Goal: Transaction & Acquisition: Purchase product/service

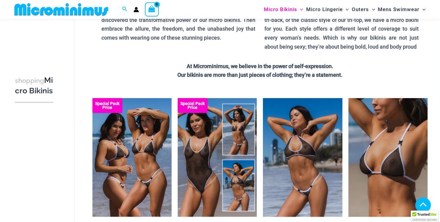
scroll to position [136, 0]
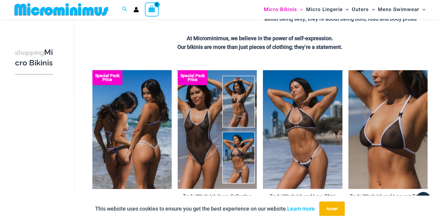
click at [133, 135] on img at bounding box center [131, 129] width 79 height 119
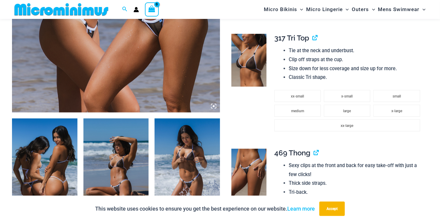
scroll to position [266, 0]
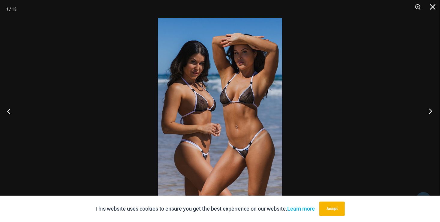
click at [426, 110] on button "Next" at bounding box center [428, 111] width 23 height 30
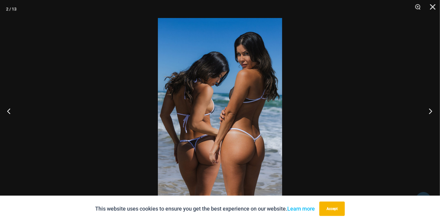
click at [426, 110] on button "Next" at bounding box center [428, 111] width 23 height 30
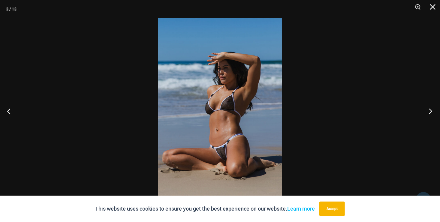
click at [426, 110] on button "Next" at bounding box center [428, 111] width 23 height 30
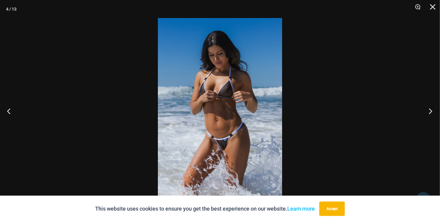
click at [426, 110] on button "Next" at bounding box center [428, 111] width 23 height 30
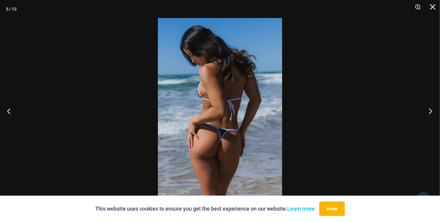
click at [426, 110] on button "Next" at bounding box center [428, 111] width 23 height 30
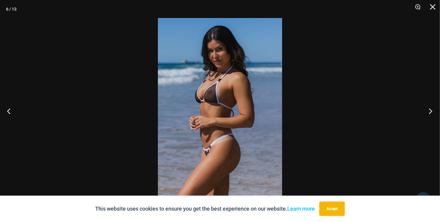
click at [426, 110] on button "Next" at bounding box center [428, 111] width 23 height 30
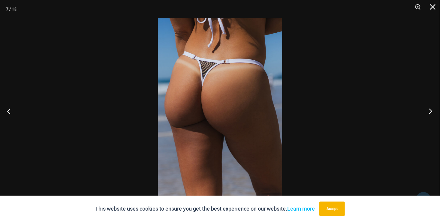
click at [426, 110] on button "Next" at bounding box center [428, 111] width 23 height 30
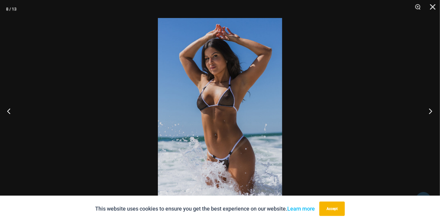
click at [426, 110] on button "Next" at bounding box center [428, 111] width 23 height 30
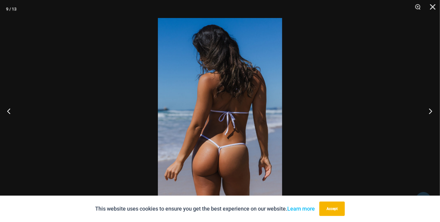
click at [426, 110] on button "Next" at bounding box center [428, 111] width 23 height 30
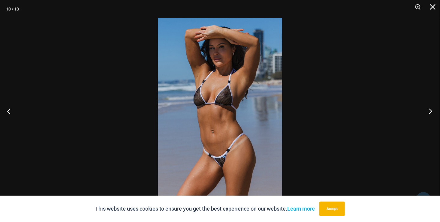
click at [426, 110] on button "Next" at bounding box center [428, 111] width 23 height 30
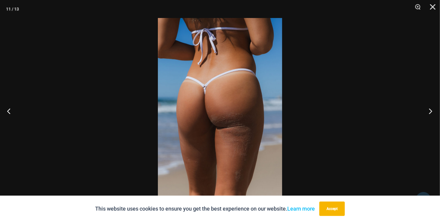
click at [426, 110] on button "Next" at bounding box center [428, 111] width 23 height 30
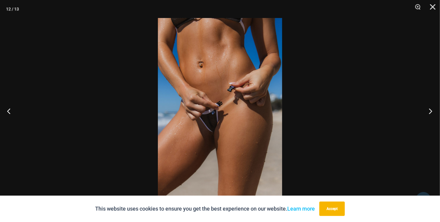
click at [426, 110] on button "Next" at bounding box center [428, 111] width 23 height 30
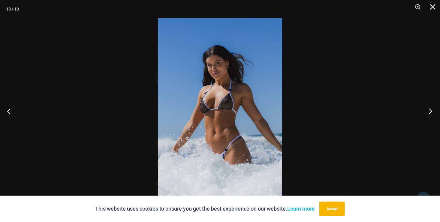
click at [426, 110] on button "Next" at bounding box center [428, 111] width 23 height 30
